Goal: Transaction & Acquisition: Purchase product/service

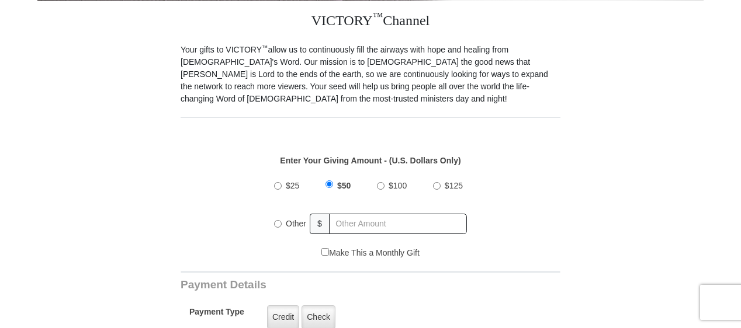
scroll to position [327, 0]
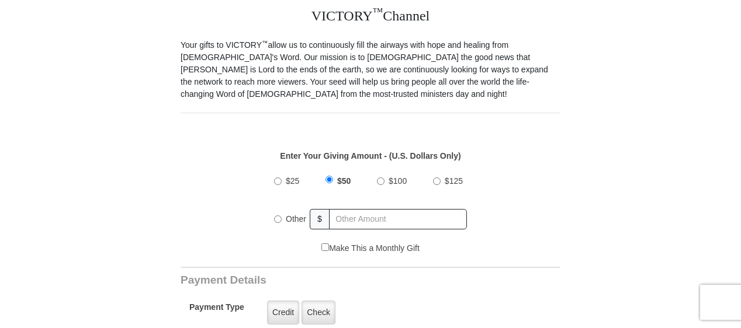
click at [382, 178] on input "$100" at bounding box center [381, 182] width 8 height 8
radio input "true"
click at [436, 178] on input "$125" at bounding box center [437, 182] width 8 height 8
radio input "true"
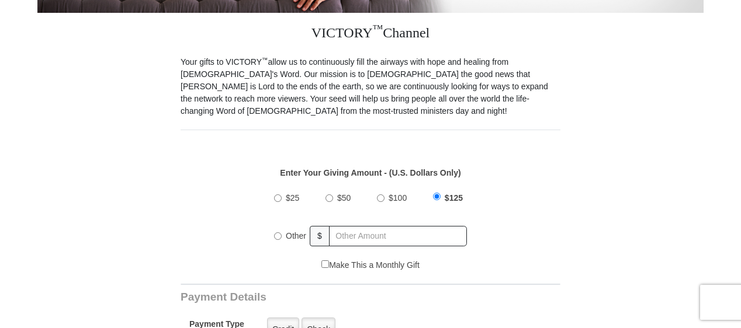
scroll to position [317, 0]
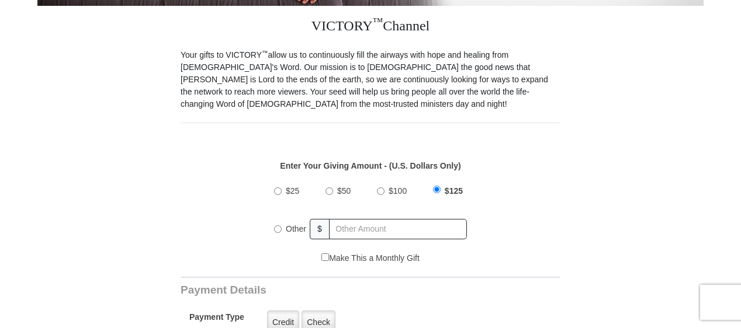
click at [279, 225] on input "Other" at bounding box center [278, 229] width 8 height 8
radio input "true"
click at [357, 219] on input "text" at bounding box center [398, 229] width 137 height 20
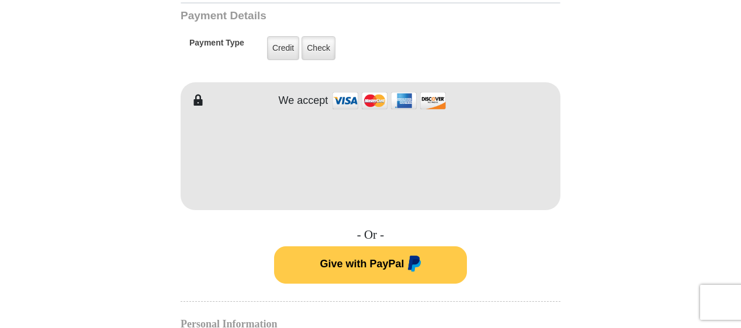
scroll to position [596, 0]
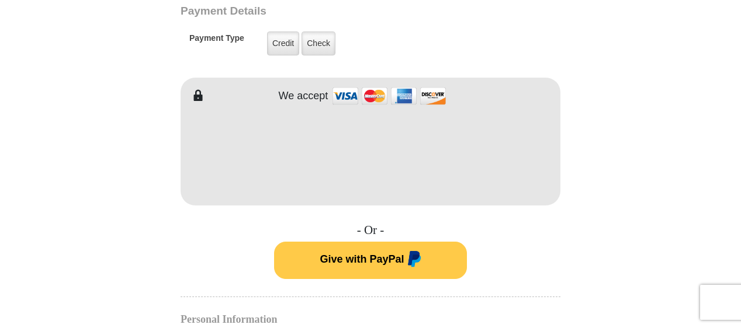
type input "200.00"
drag, startPoint x: 560, startPoint y: 136, endPoint x: 258, endPoint y: 208, distance: 309.8
click at [258, 208] on div "VICTORY ™ Channel Your gifts to VICTORY ™ allow us to continuously fill the air…" at bounding box center [370, 283] width 380 height 1113
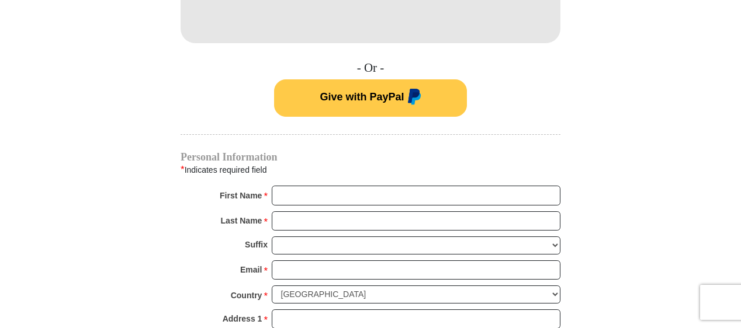
scroll to position [766, 0]
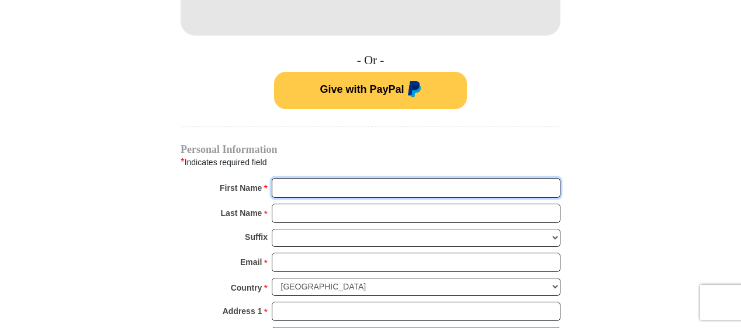
click at [281, 178] on input "First Name *" at bounding box center [416, 188] width 289 height 20
type input "Thelma"
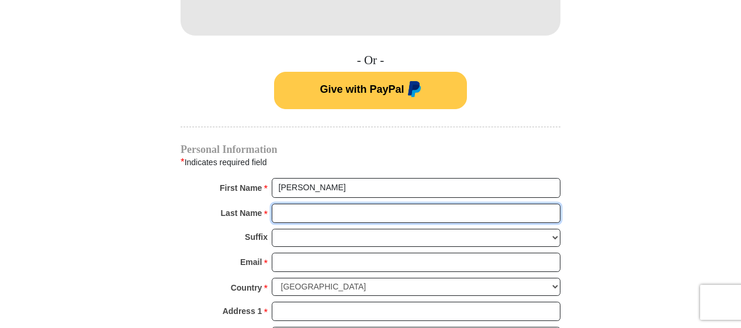
click at [289, 204] on input "Last Name *" at bounding box center [416, 214] width 289 height 20
type input "McClinton"
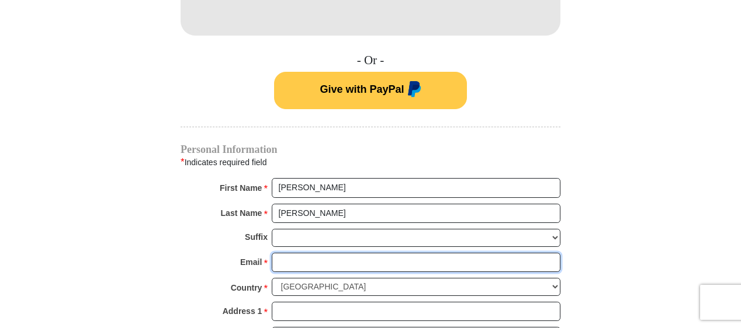
click at [292, 253] on input "Email *" at bounding box center [416, 263] width 289 height 20
type input "tamlaann60@gmail.com"
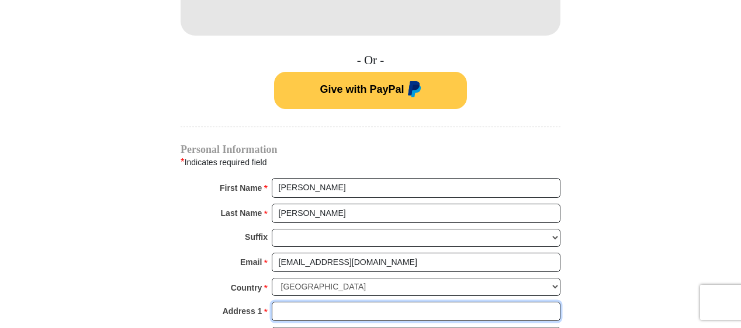
type input "2001 West 68th Street"
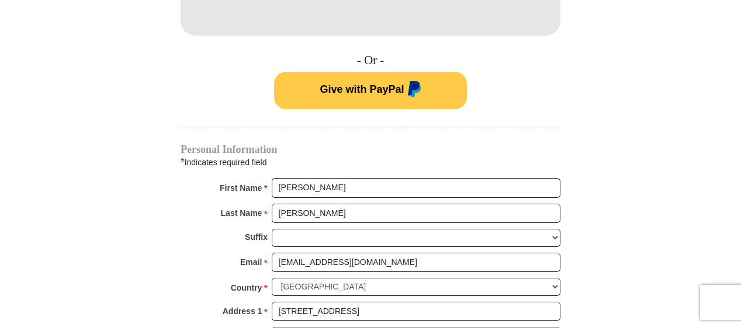
type input "Los Angeles"
select select "CA"
type input "90047"
type input "2134542275"
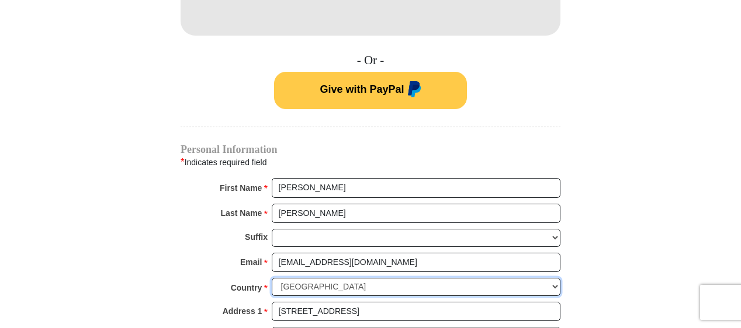
click at [555, 278] on select "United States of America Canada Antigua and Barbuda Argentina Armenia Aruba Aus…" at bounding box center [416, 287] width 289 height 18
click at [368, 278] on select "United States of America Canada Antigua and Barbuda Argentina Armenia Aruba Aus…" at bounding box center [416, 287] width 289 height 18
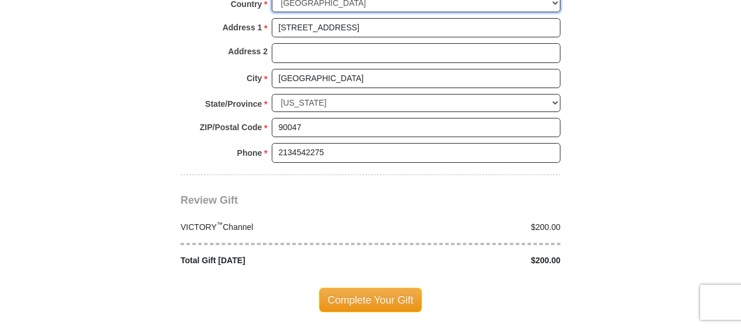
scroll to position [1083, 0]
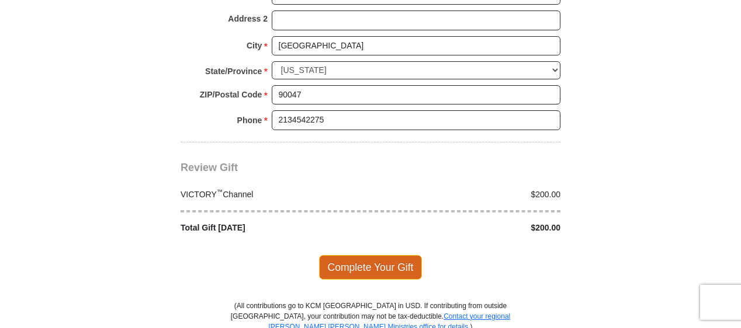
click at [375, 255] on span "Complete Your Gift" at bounding box center [370, 267] width 103 height 25
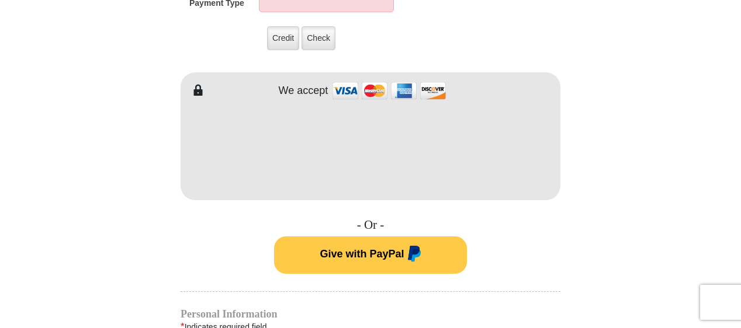
scroll to position [581, 0]
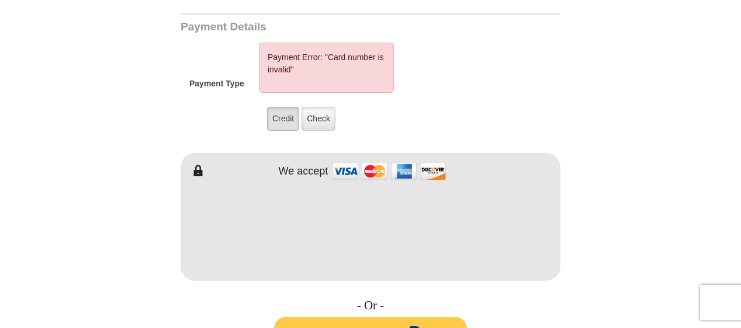
click at [281, 107] on label "Credit" at bounding box center [283, 119] width 32 height 24
click at [0, 0] on input "Credit" at bounding box center [0, 0] width 0 height 0
click at [153, 101] on form "VICTORY Channel Online Giving VICTORY Channel is a worldwide, on-air television…" at bounding box center [370, 187] width 666 height 1457
click at [157, 105] on form "VICTORY Channel Online Giving VICTORY Channel is a worldwide, on-air television…" at bounding box center [370, 187] width 666 height 1457
click at [597, 135] on form "VICTORY Channel Online Giving VICTORY Channel is a worldwide, on-air television…" at bounding box center [370, 187] width 666 height 1457
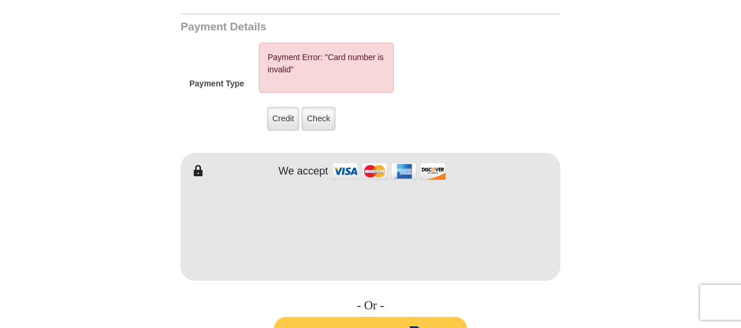
drag, startPoint x: 739, startPoint y: 123, endPoint x: 725, endPoint y: 125, distance: 14.8
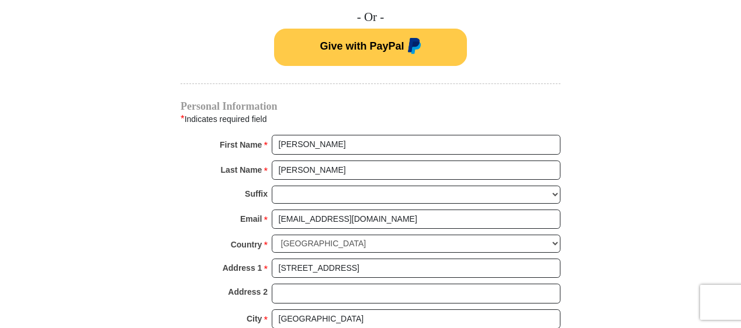
scroll to position [872, 0]
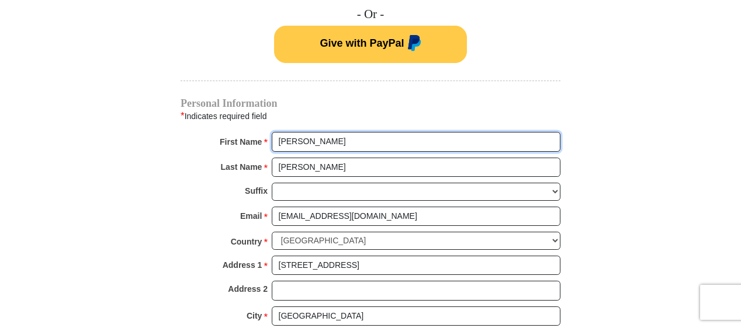
click at [328, 132] on input "Thelma" at bounding box center [416, 142] width 289 height 20
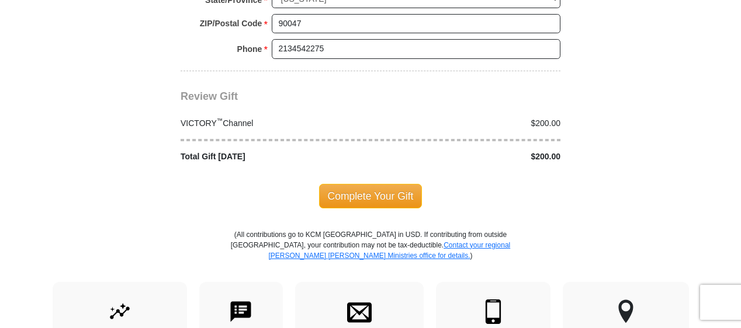
scroll to position [1218, 0]
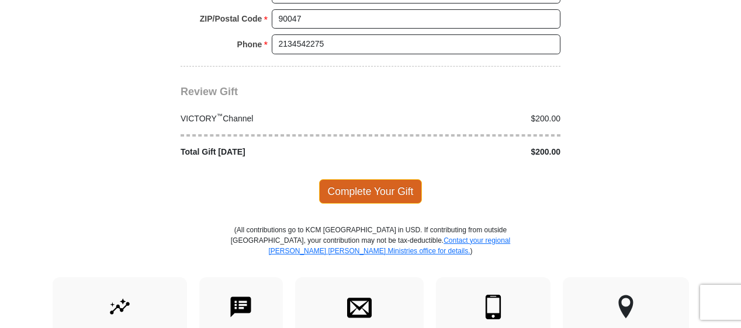
type input "Thelma A"
click at [360, 179] on span "Complete Your Gift" at bounding box center [370, 191] width 103 height 25
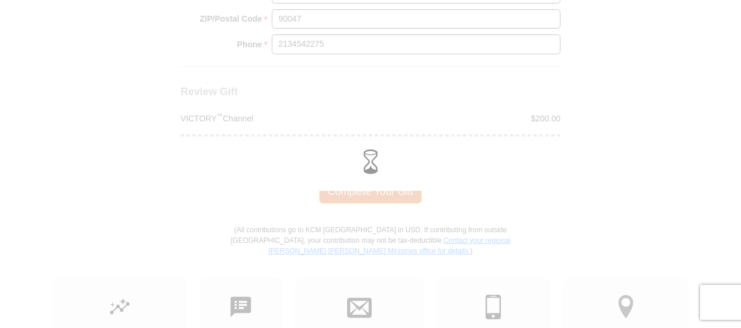
scroll to position [1159, 0]
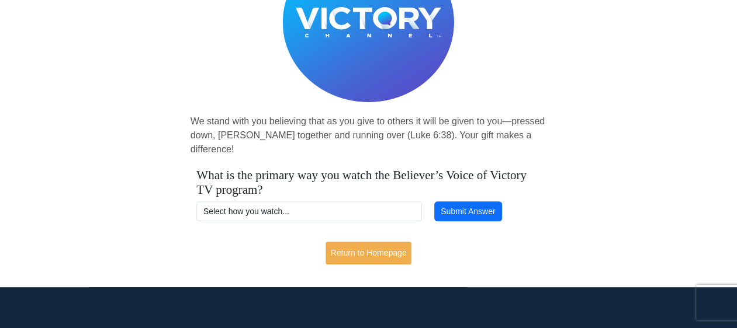
scroll to position [153, 0]
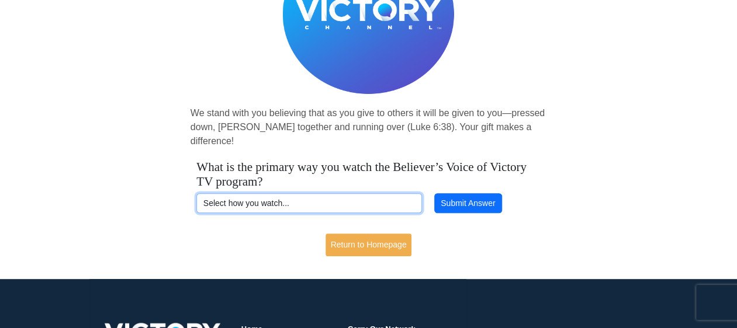
click at [223, 193] on select "Select how you watch... Daystar Morning Daystar Evening [DOMAIN_NAME] [DOMAIN_N…" at bounding box center [308, 203] width 225 height 20
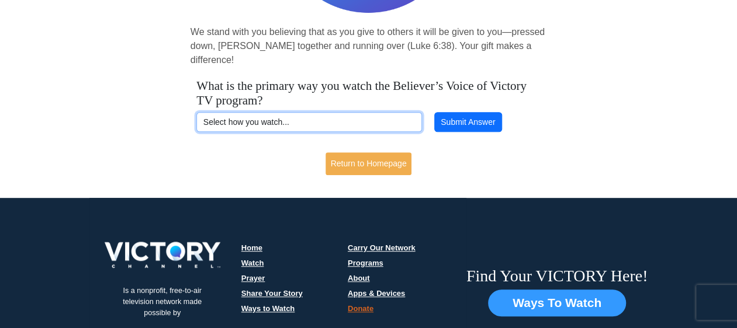
scroll to position [238, 0]
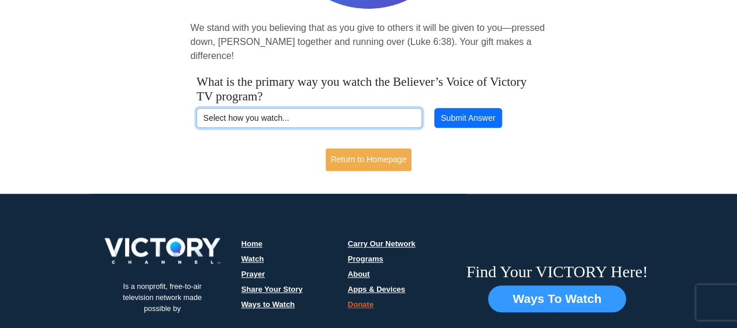
click at [269, 108] on select "Select how you watch... Daystar Morning Daystar Evening [DOMAIN_NAME] [DOMAIN_N…" at bounding box center [308, 118] width 225 height 20
select select "DAYSTAR-PM"
click at [196, 108] on select "Select how you watch... Daystar Morning Daystar Evening [DOMAIN_NAME] [DOMAIN_N…" at bounding box center [308, 118] width 225 height 20
click at [299, 108] on select "Select how you watch... Daystar Morning Daystar Evening [DOMAIN_NAME] [DOMAIN_N…" at bounding box center [308, 118] width 225 height 20
click at [196, 108] on select "Select how you watch... Daystar Morning Daystar Evening [DOMAIN_NAME] [DOMAIN_N…" at bounding box center [308, 118] width 225 height 20
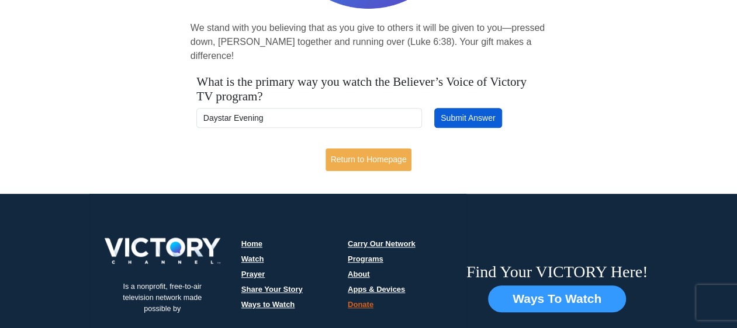
click at [472, 108] on button "Submit Answer" at bounding box center [468, 118] width 68 height 20
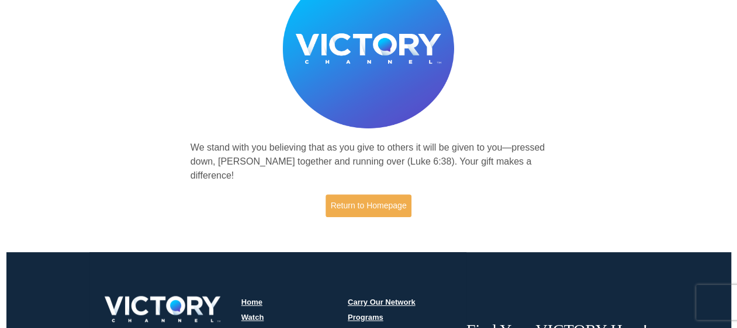
scroll to position [111, 0]
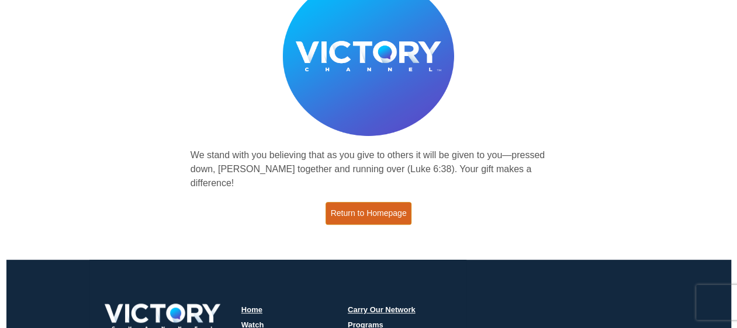
click at [374, 202] on link "Return to Homepage" at bounding box center [368, 213] width 86 height 23
